Goal: Obtain resource: Download file/media

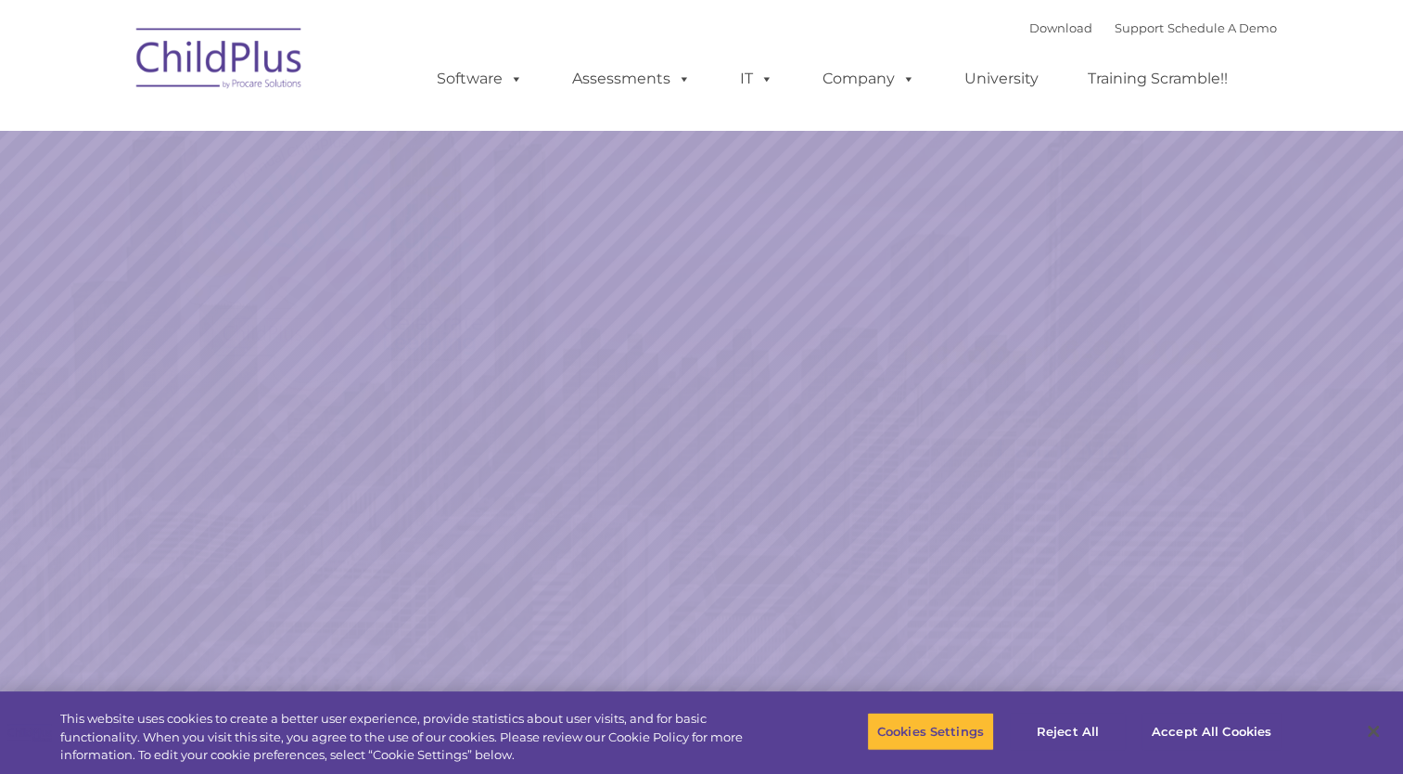
select select "MEDIUM"
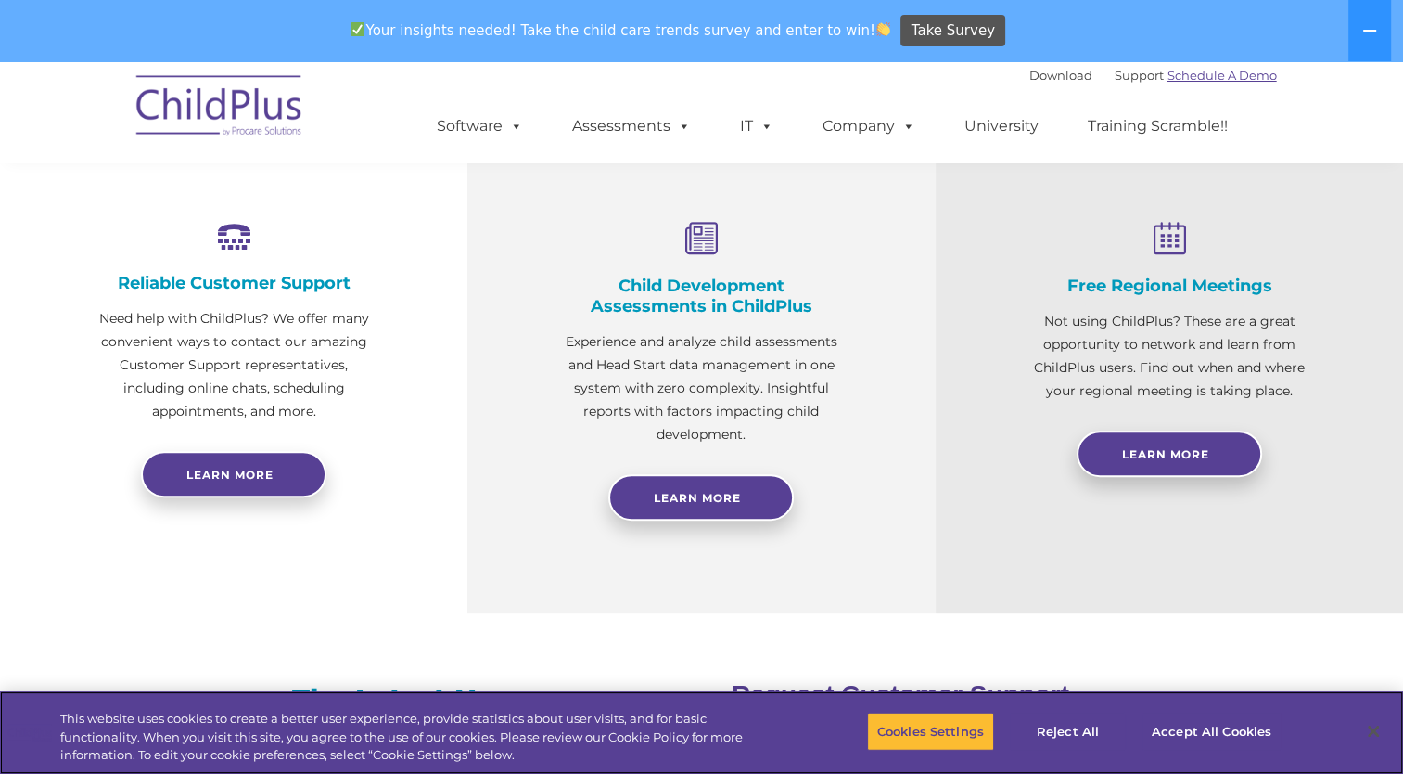
scroll to position [720, 0]
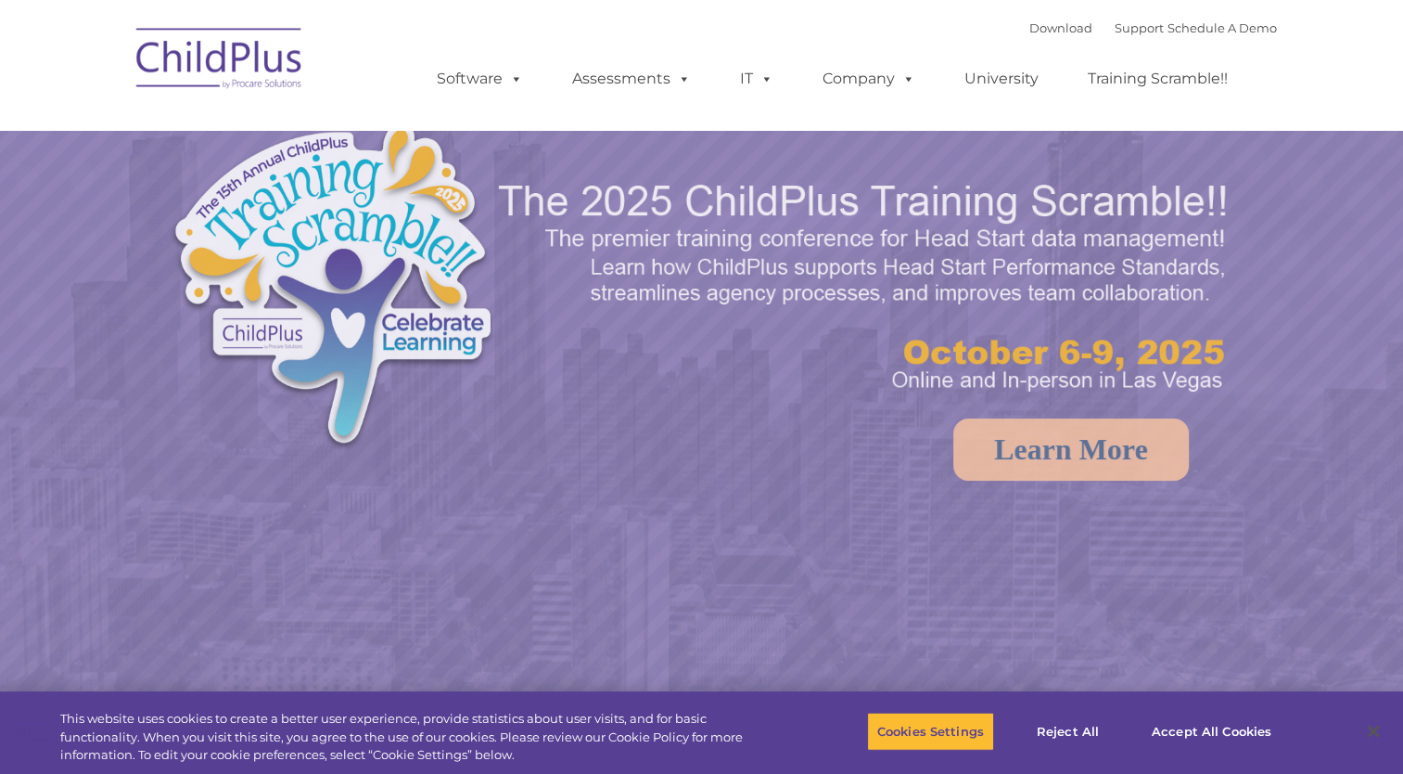
select select "MEDIUM"
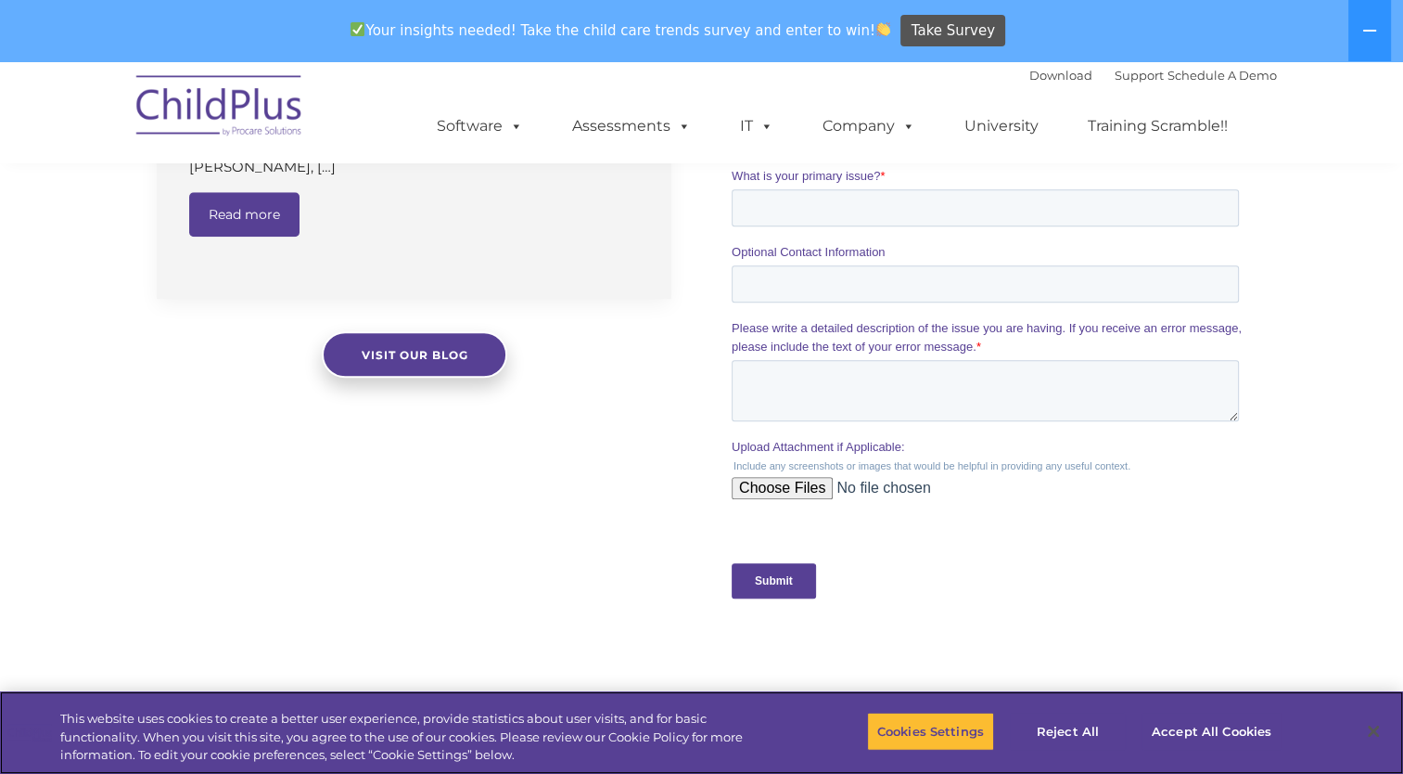
scroll to position [2001, 0]
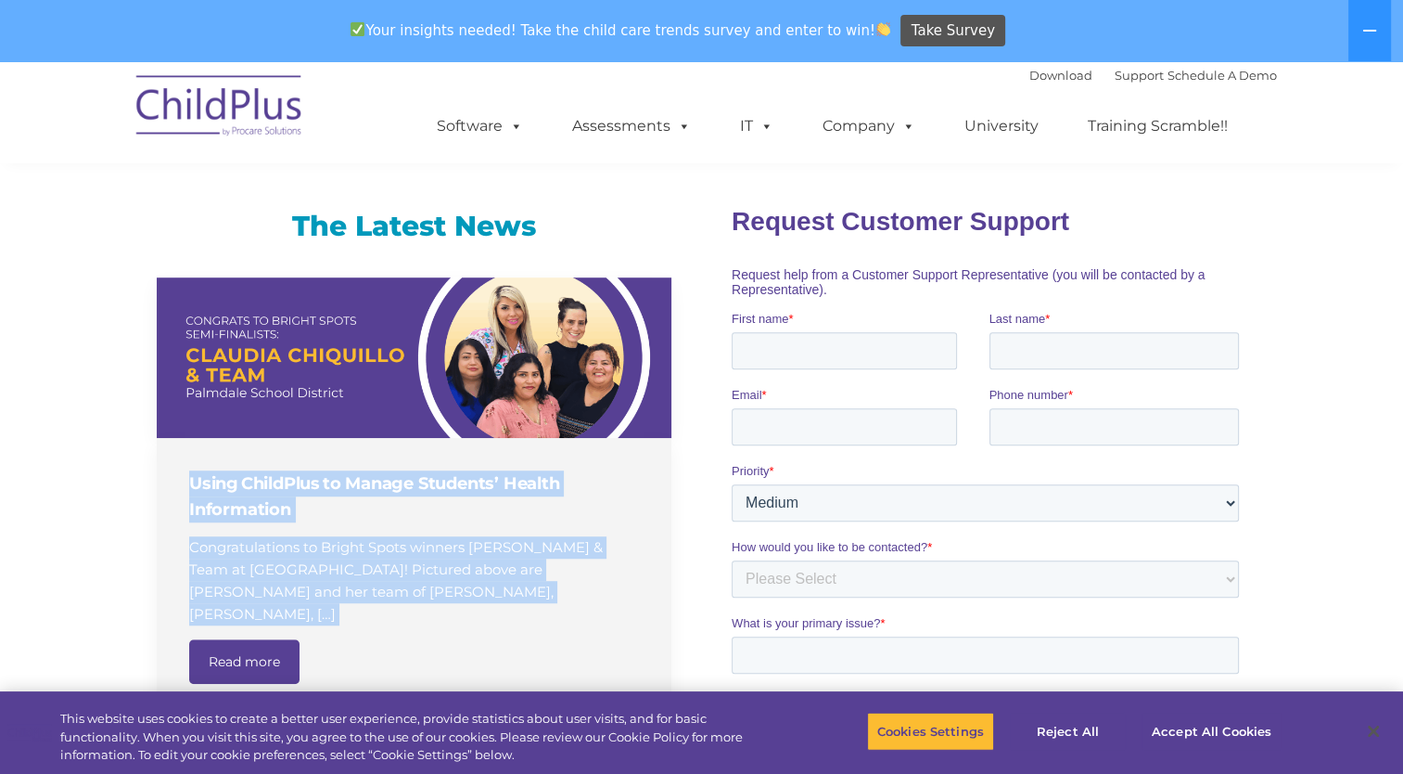
drag, startPoint x: 658, startPoint y: 444, endPoint x: 538, endPoint y: 820, distance: 394.2
click at [538, 773] on html "Download Support | Schedule A Demo  MENU MENU Software ChildPlus: The original…" at bounding box center [701, 271] width 1403 height 2715
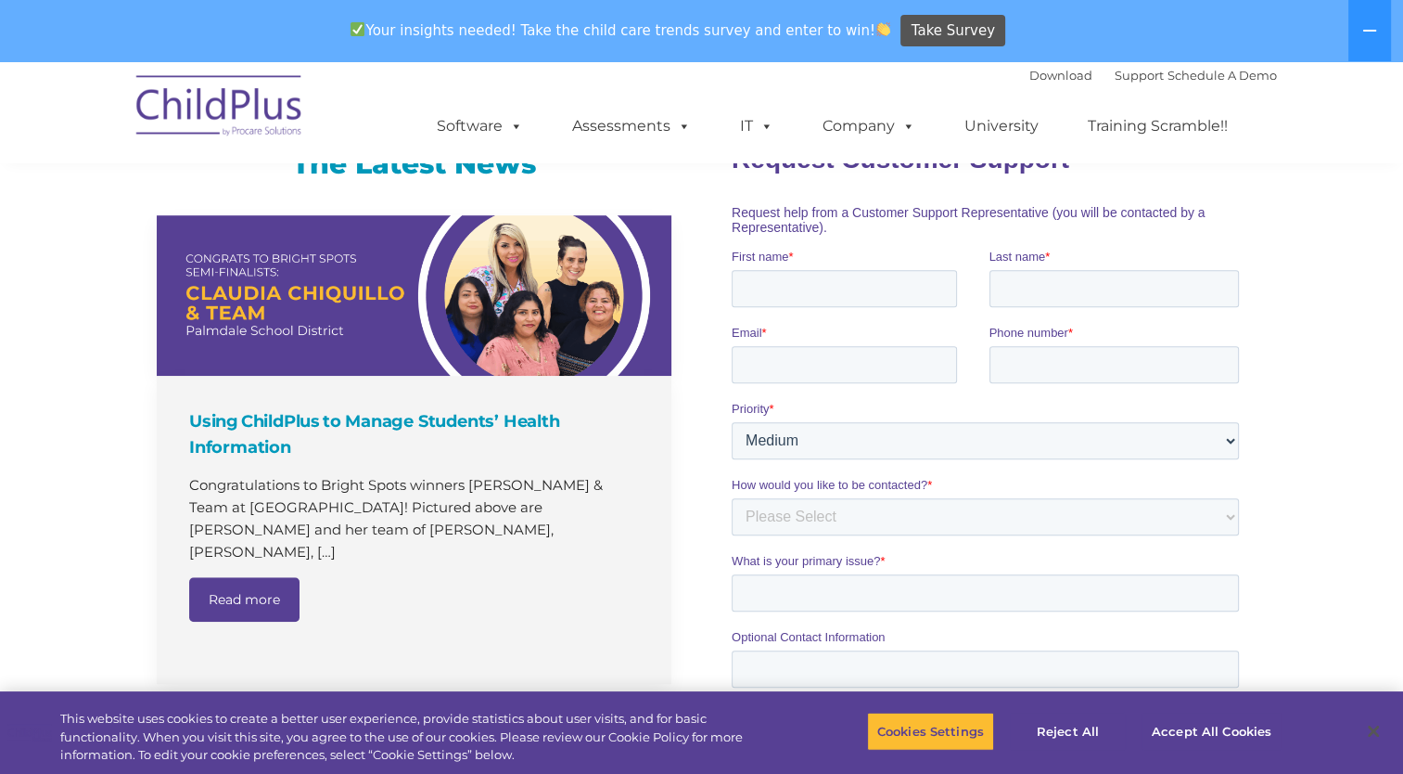
click at [1277, 516] on div "The Latest News Using ChildPlus to Manage Students’ Health Information Congratu…" at bounding box center [701, 577] width 1403 height 943
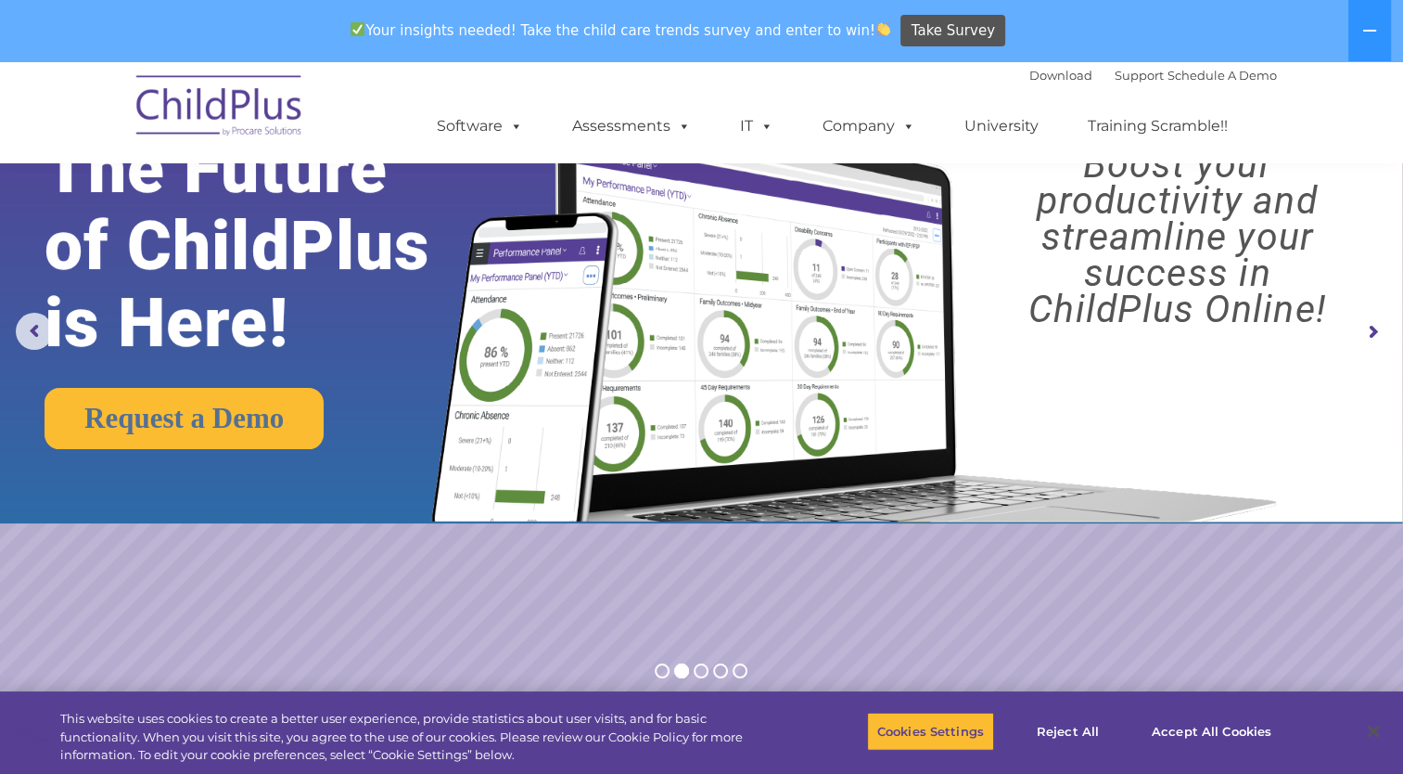
scroll to position [78, 0]
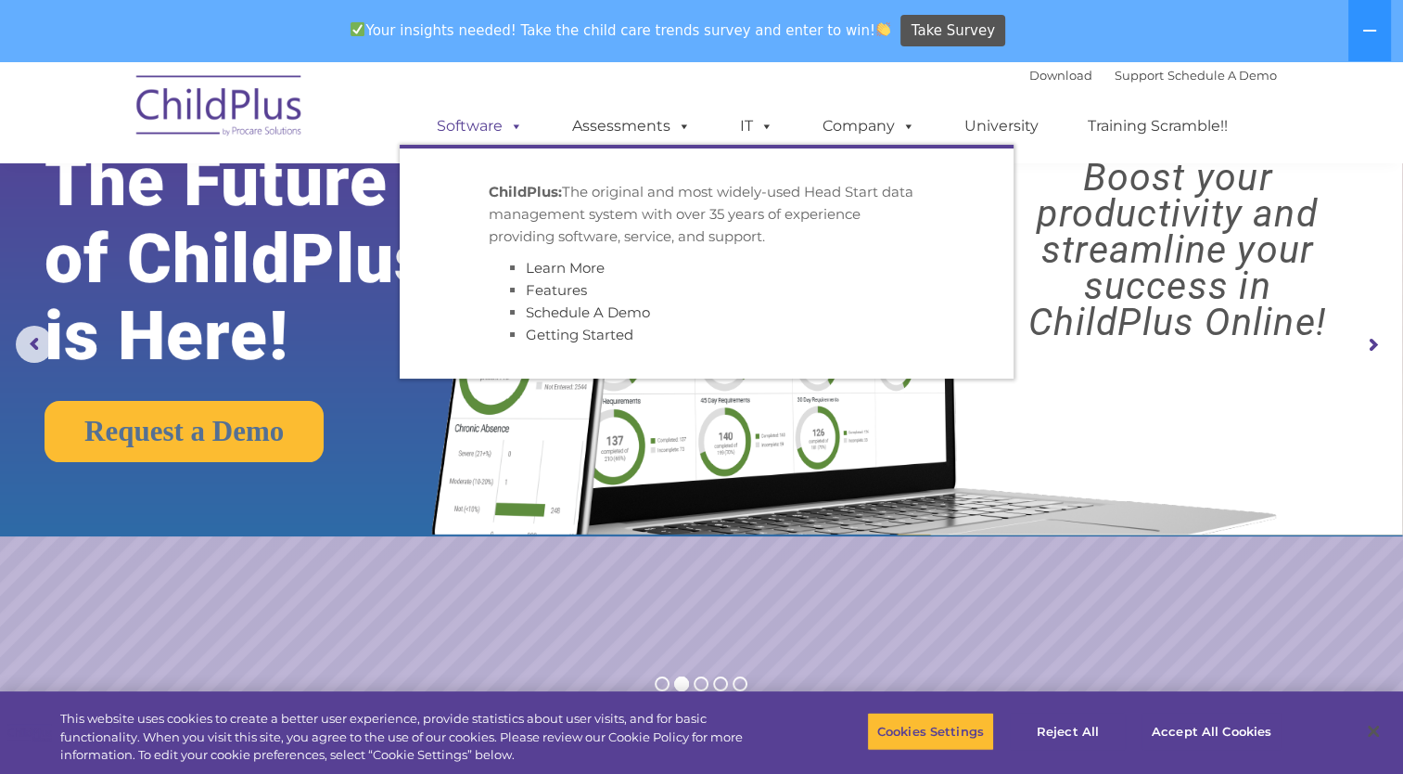
click at [477, 117] on link "Software" at bounding box center [479, 126] width 123 height 37
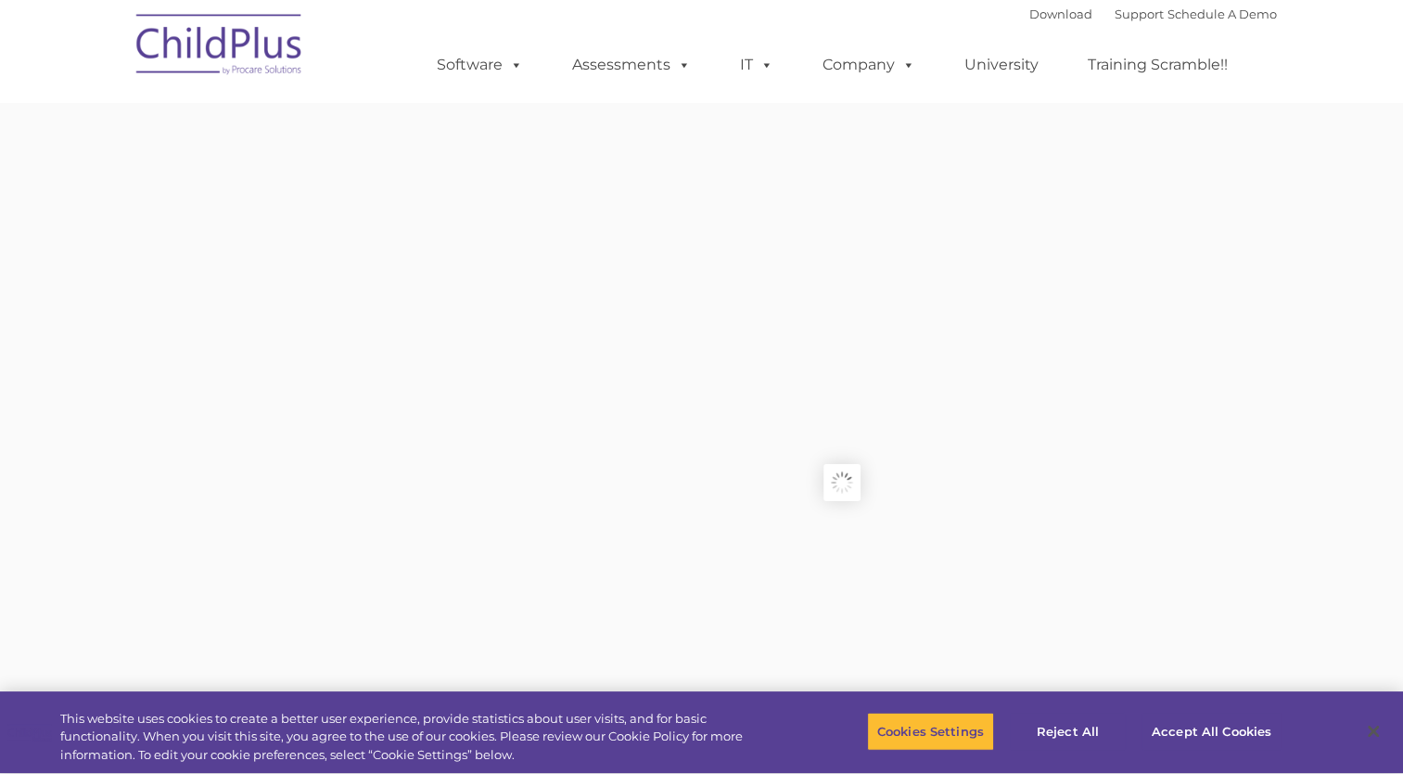
type input ""
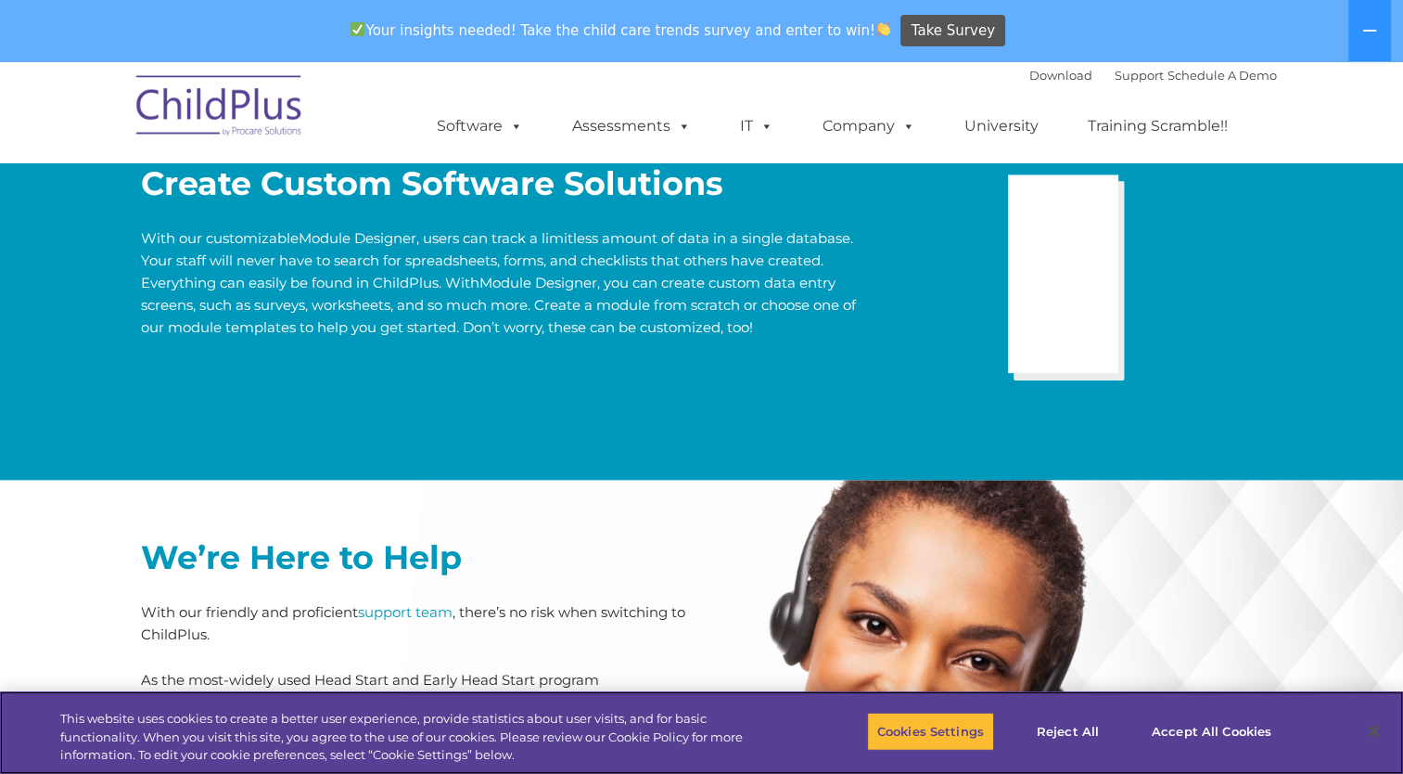
scroll to position [3799, 0]
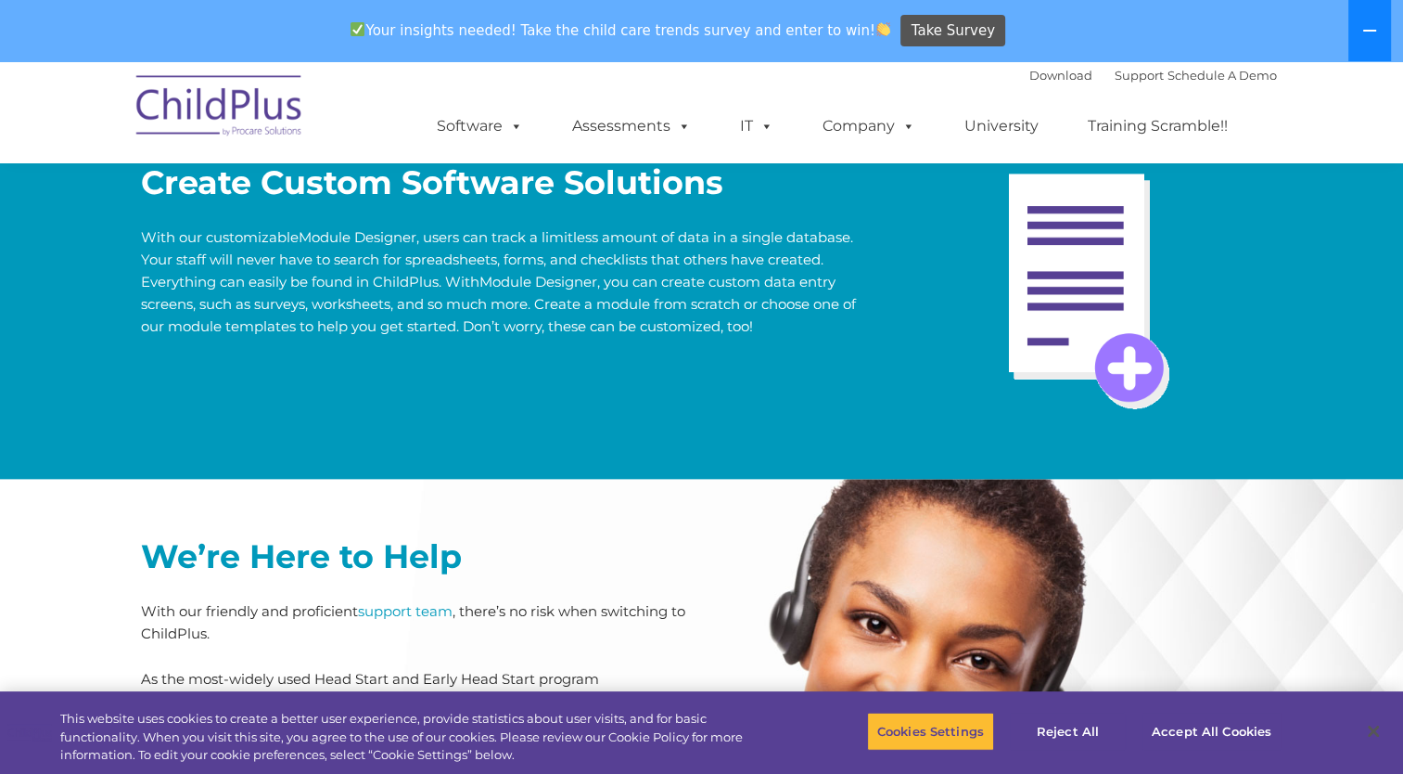
click at [1356, 35] on button at bounding box center [1370, 30] width 43 height 61
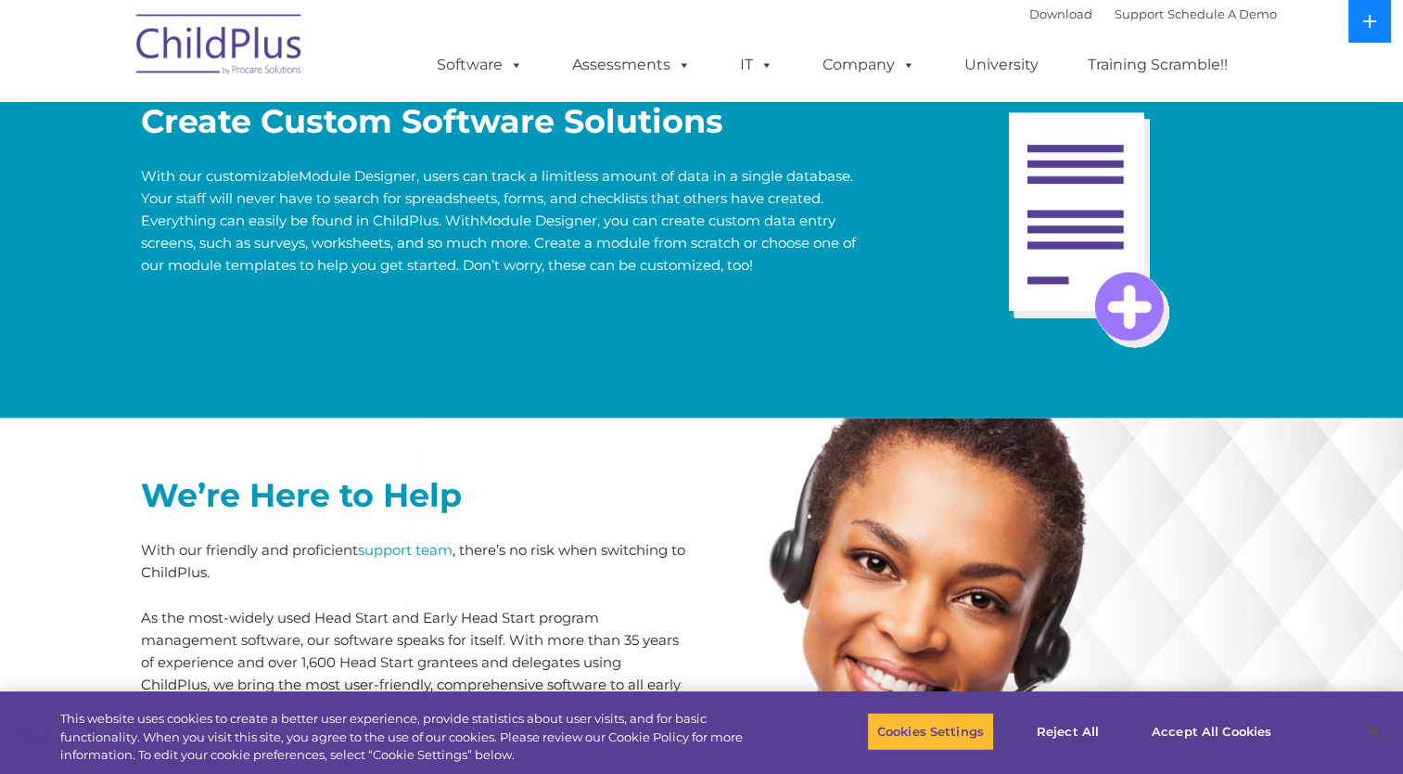
click at [1356, 35] on button at bounding box center [1370, 21] width 43 height 43
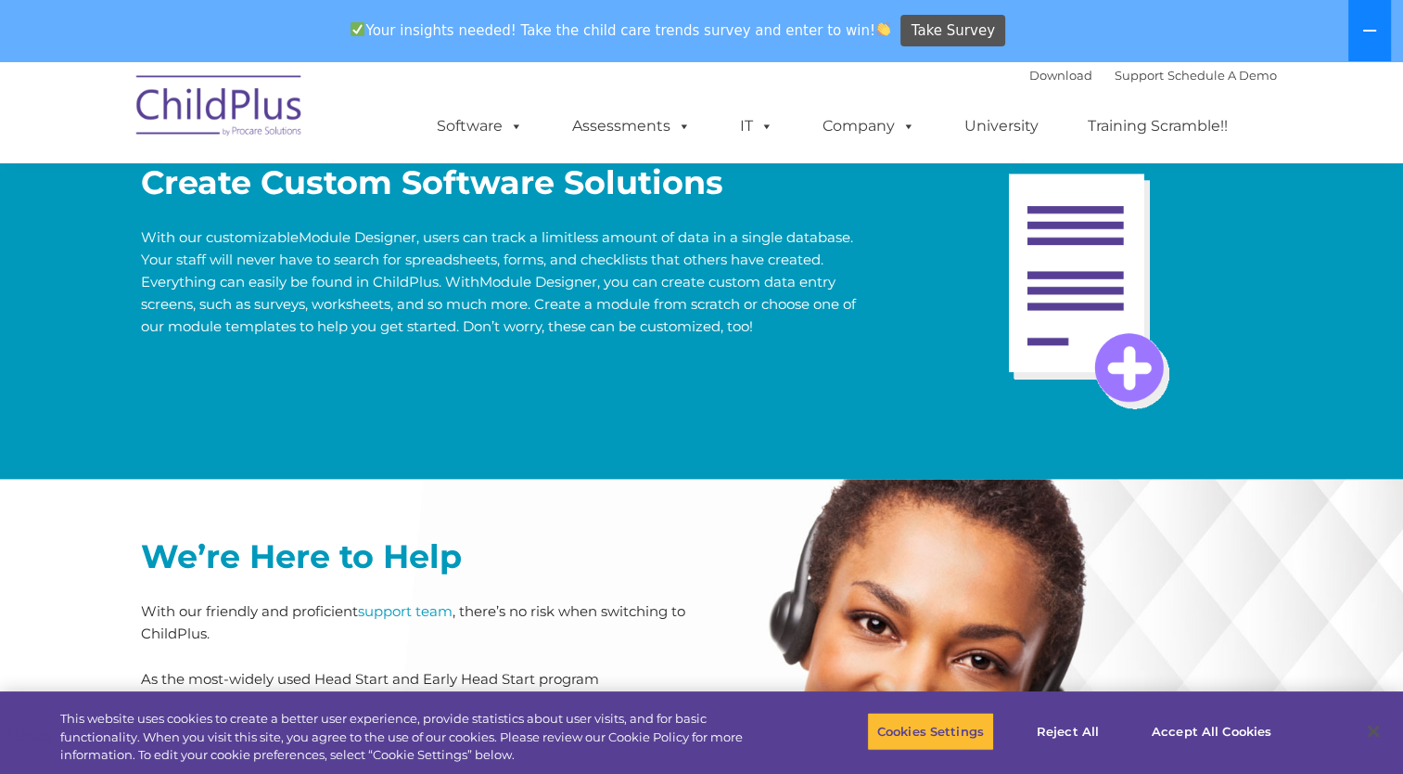
click at [1356, 35] on button at bounding box center [1370, 30] width 43 height 61
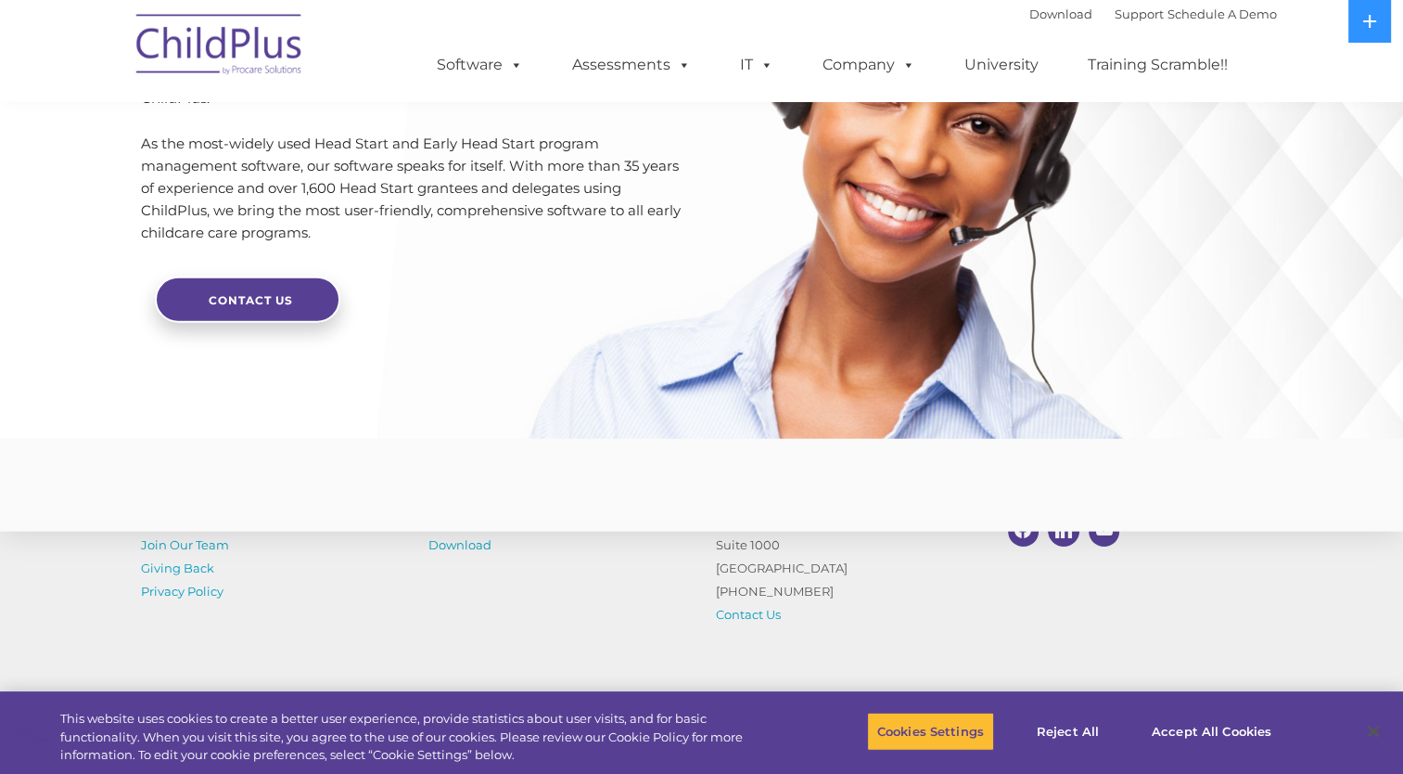
scroll to position [4448, 0]
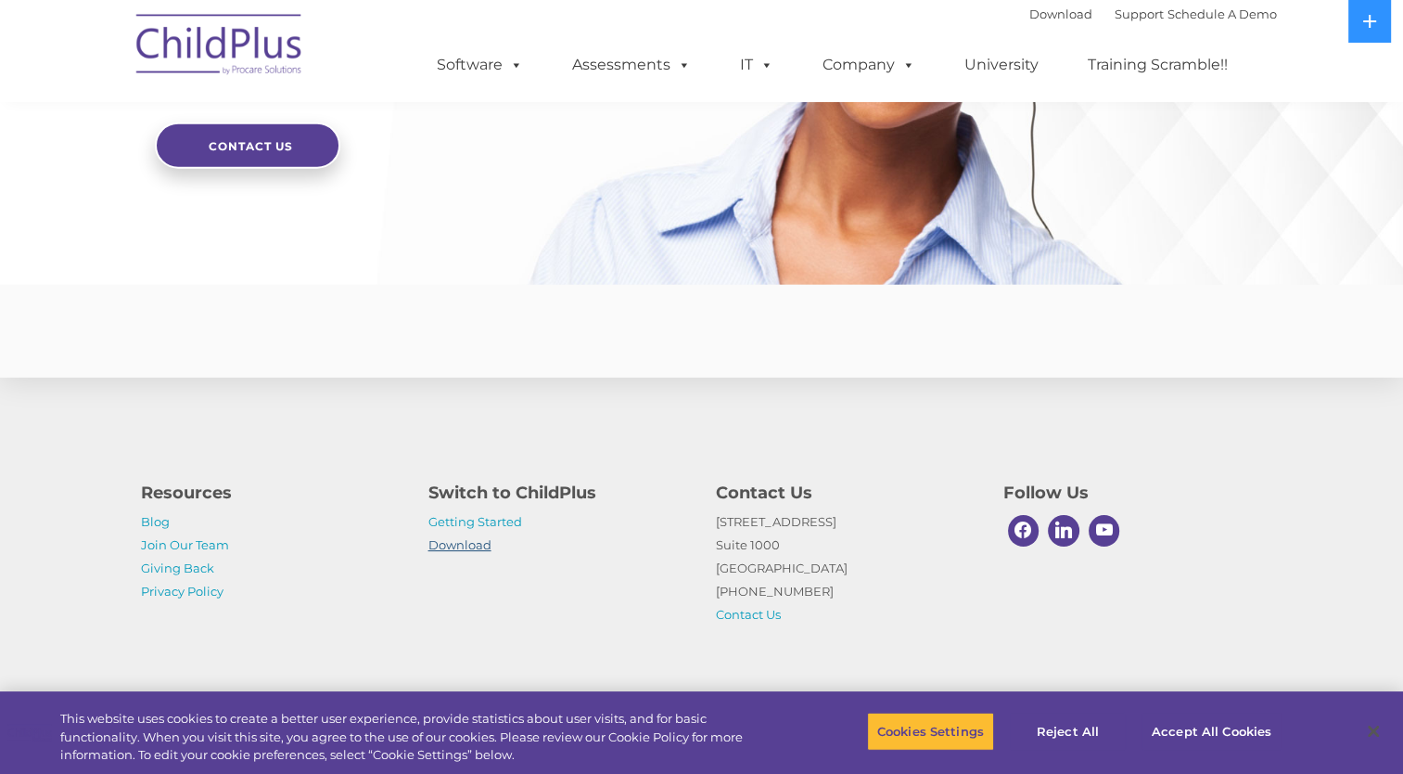
click at [465, 545] on link "Download" at bounding box center [460, 544] width 63 height 15
